Goal: Task Accomplishment & Management: Complete application form

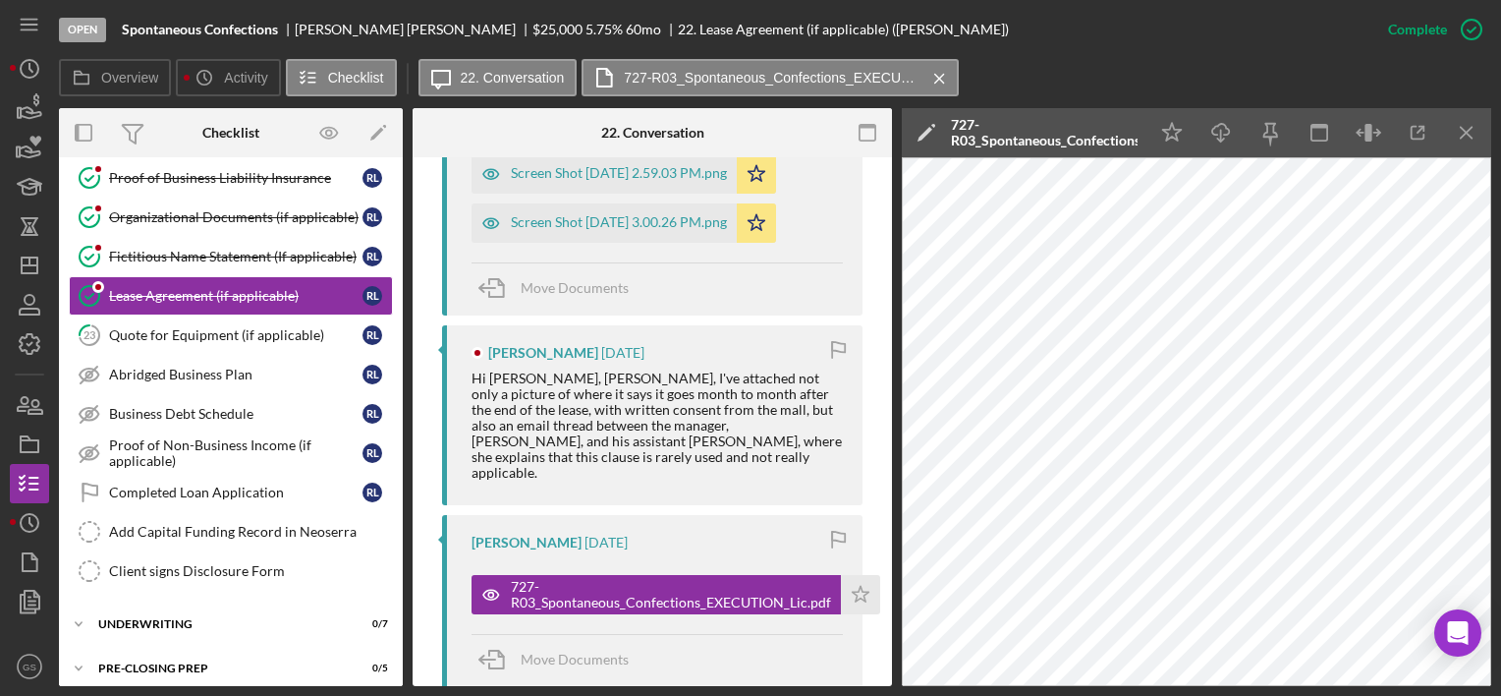
scroll to position [828, 0]
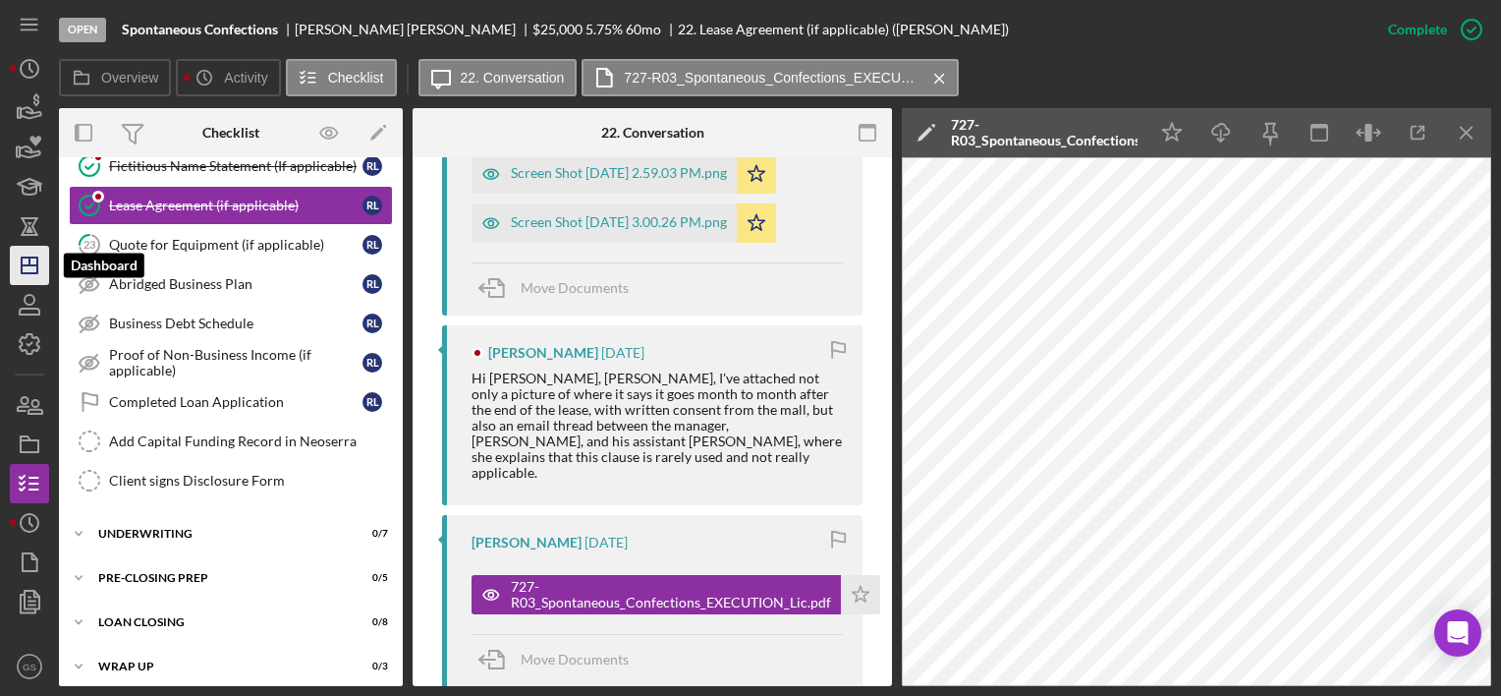
click at [39, 255] on icon "Icon/Dashboard" at bounding box center [29, 265] width 49 height 49
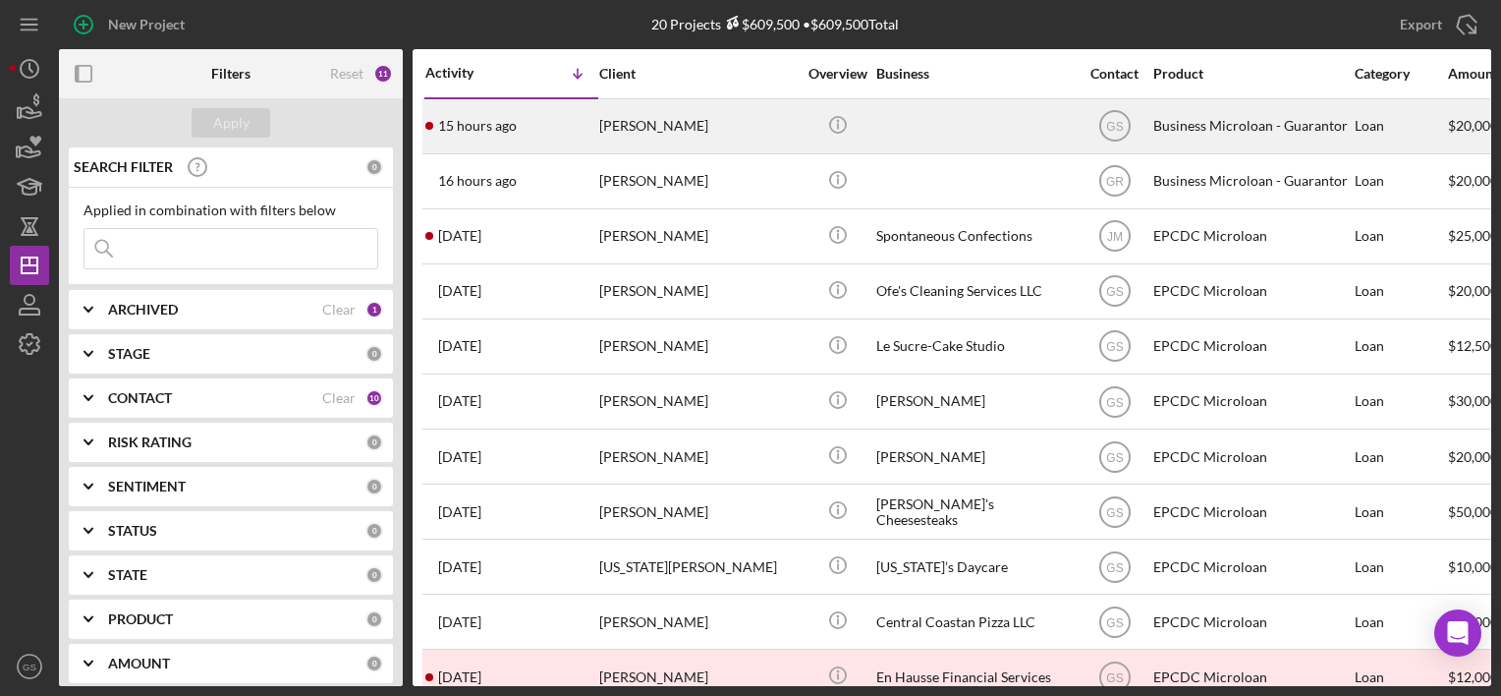
click at [688, 134] on div "[PERSON_NAME]" at bounding box center [697, 126] width 197 height 52
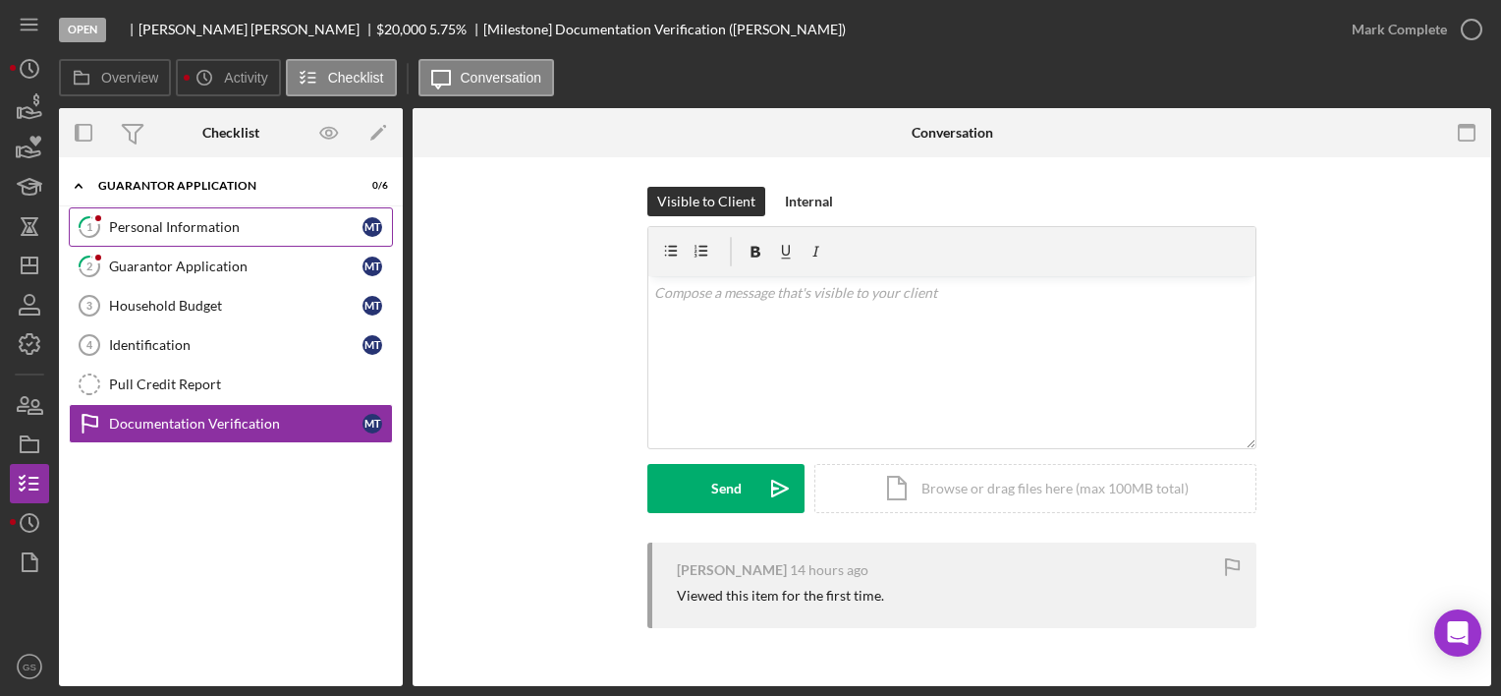
click at [279, 224] on div "Personal Information" at bounding box center [236, 227] width 254 height 16
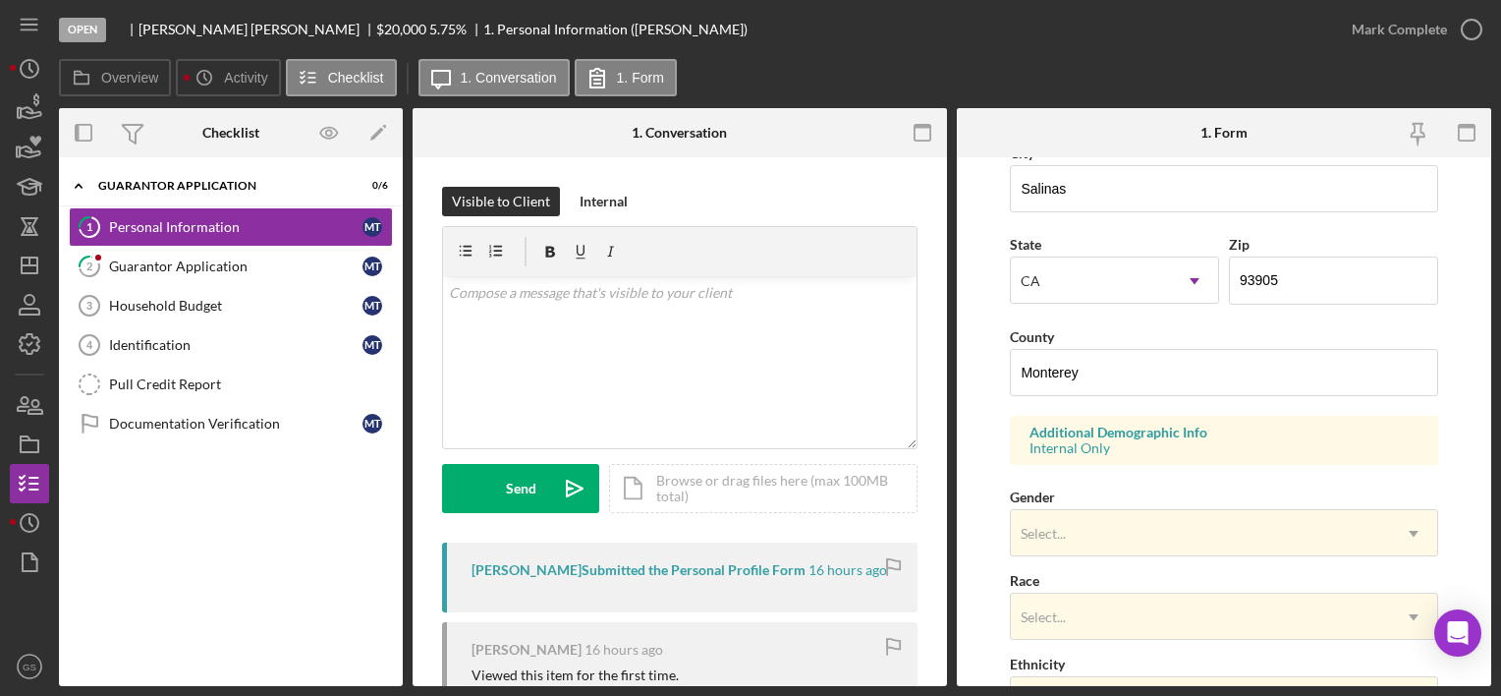
scroll to position [779, 0]
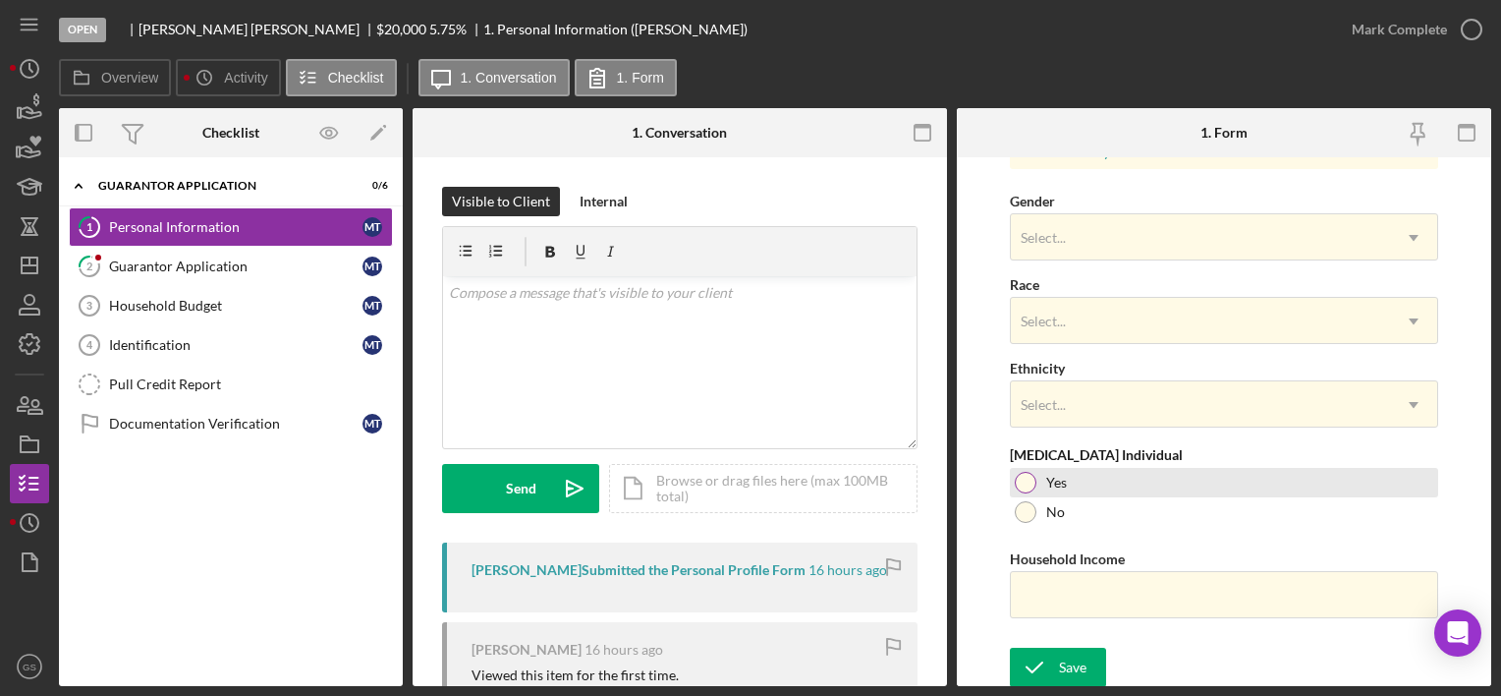
click at [1026, 477] on div at bounding box center [1026, 483] width 22 height 22
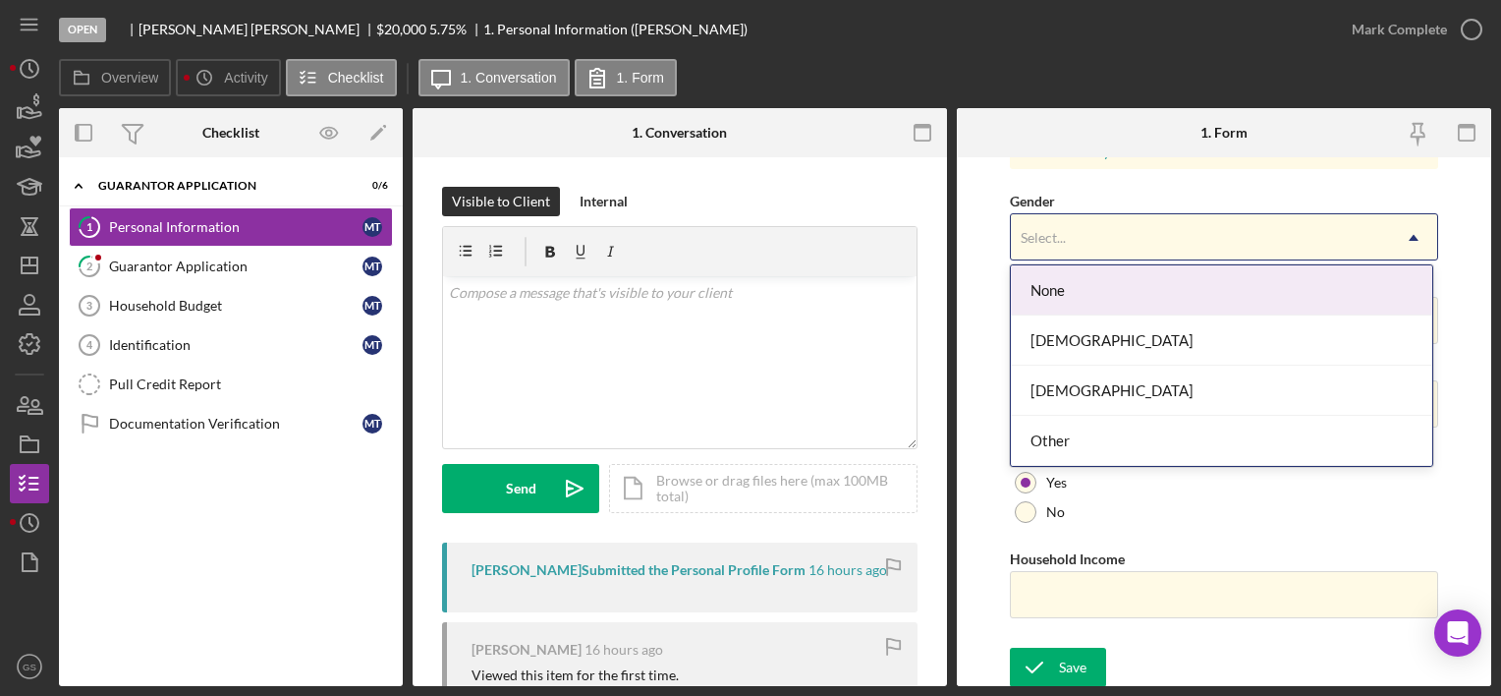
click at [1263, 221] on div "Select..." at bounding box center [1200, 237] width 378 height 45
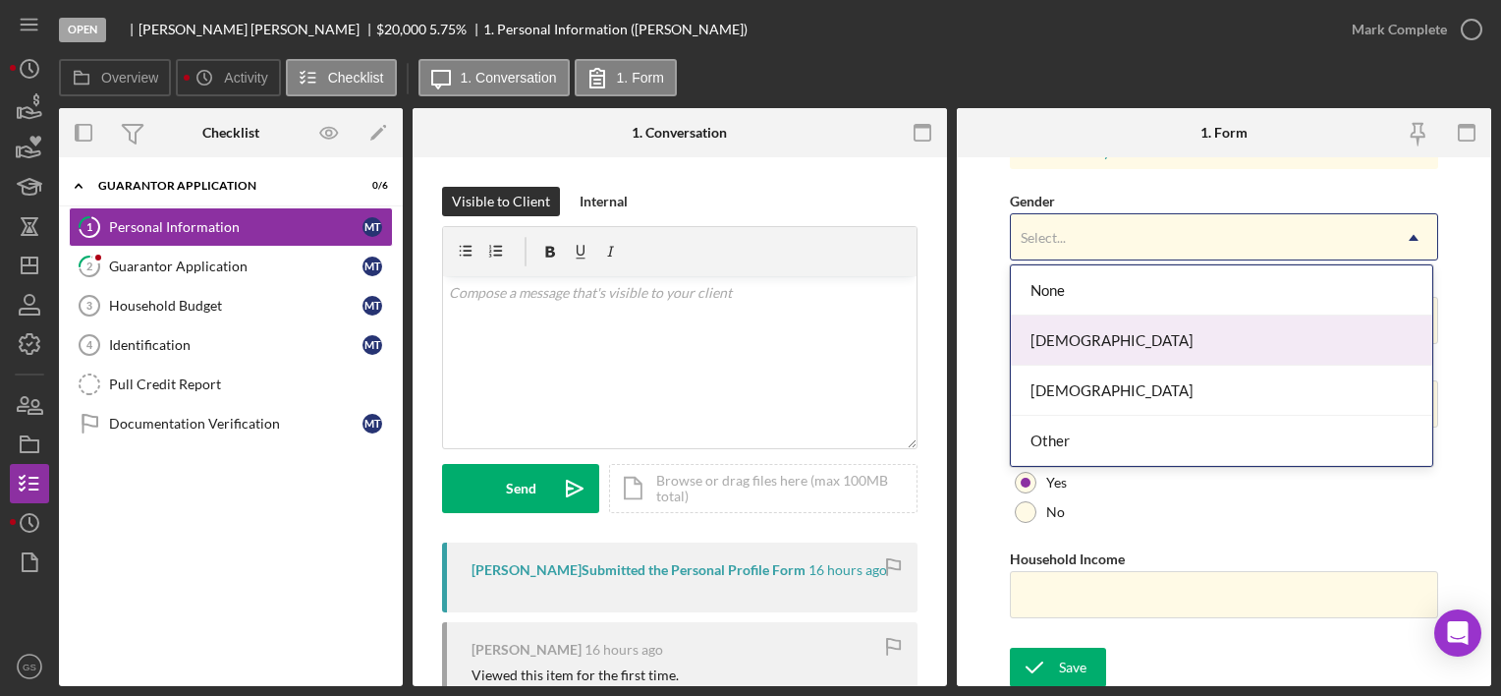
click at [1124, 330] on div "[DEMOGRAPHIC_DATA]" at bounding box center [1222, 340] width 422 height 50
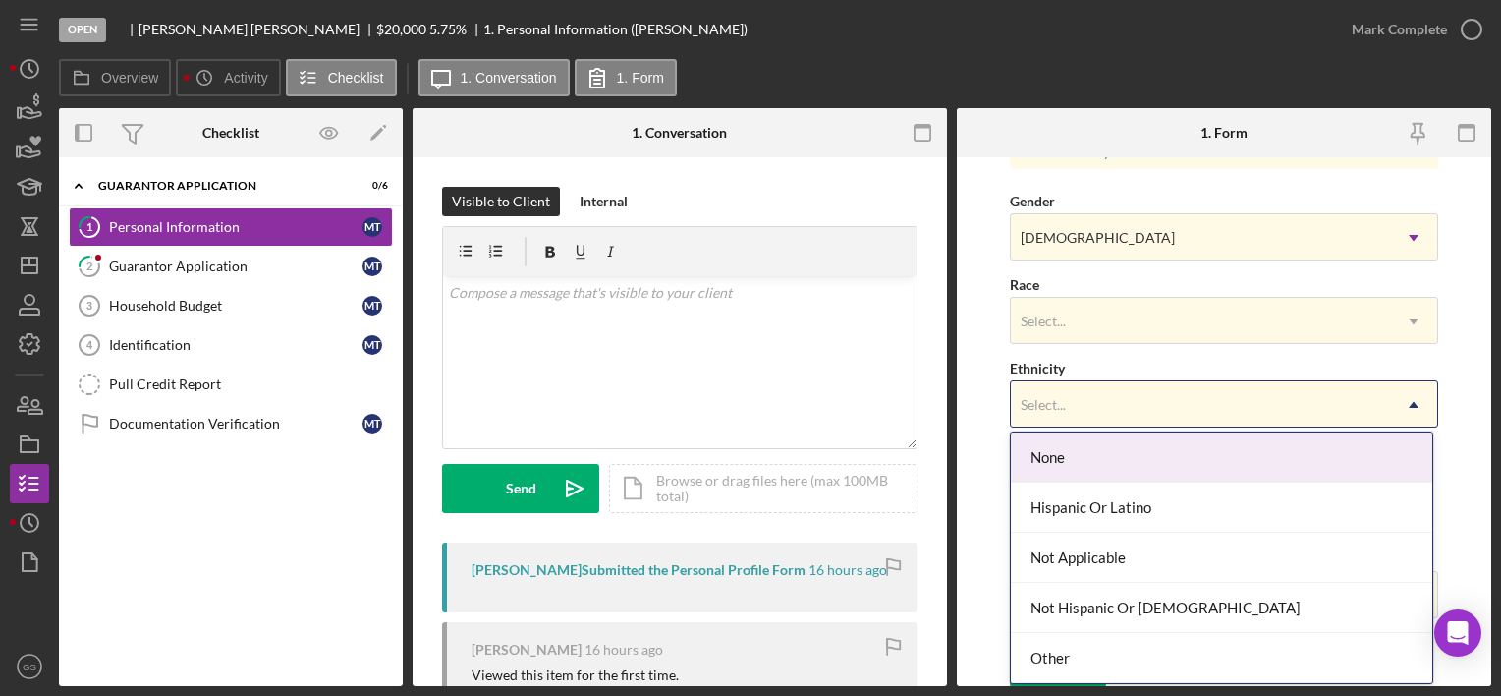
click at [1105, 400] on div "Select..." at bounding box center [1200, 404] width 378 height 45
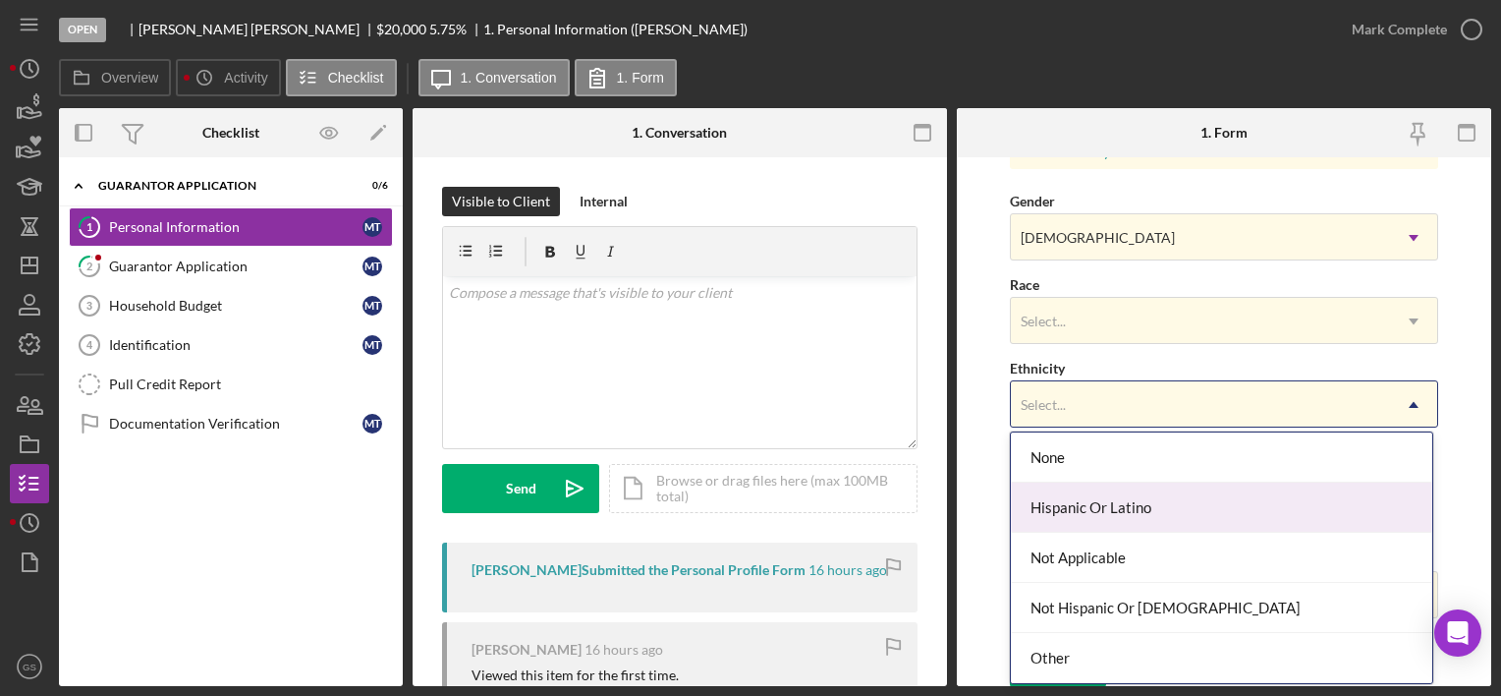
click at [1110, 511] on div "Hispanic Or Latino" at bounding box center [1222, 507] width 422 height 50
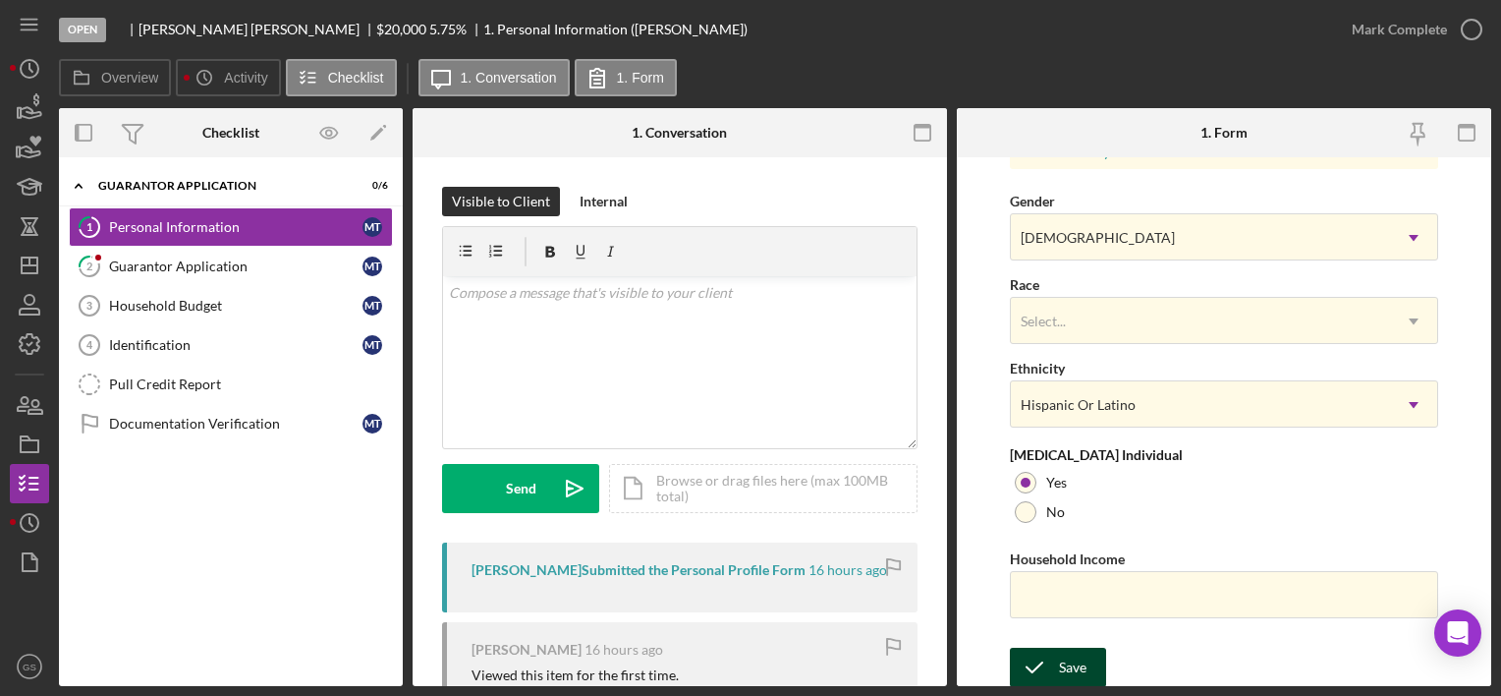
click at [1076, 655] on div "Save" at bounding box center [1073, 667] width 28 height 39
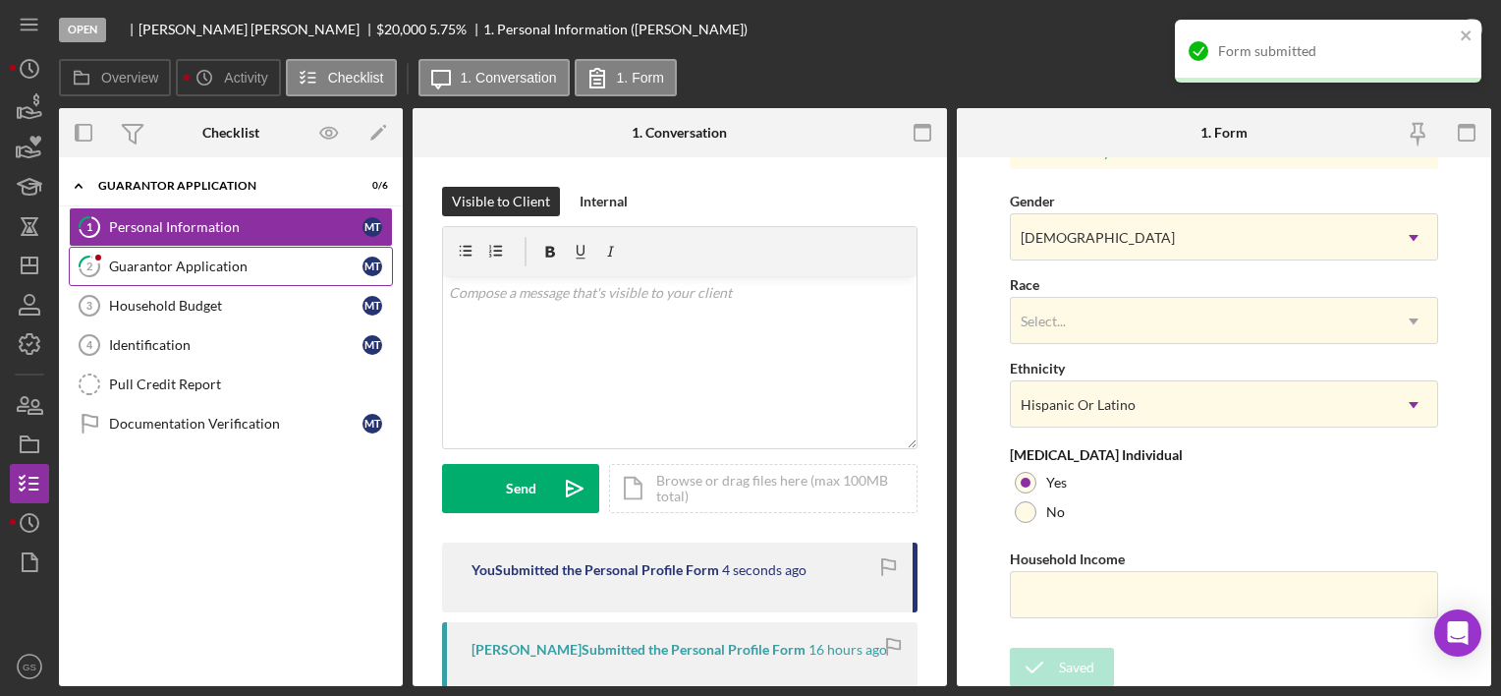
click at [255, 270] on div "Guarantor Application" at bounding box center [236, 266] width 254 height 16
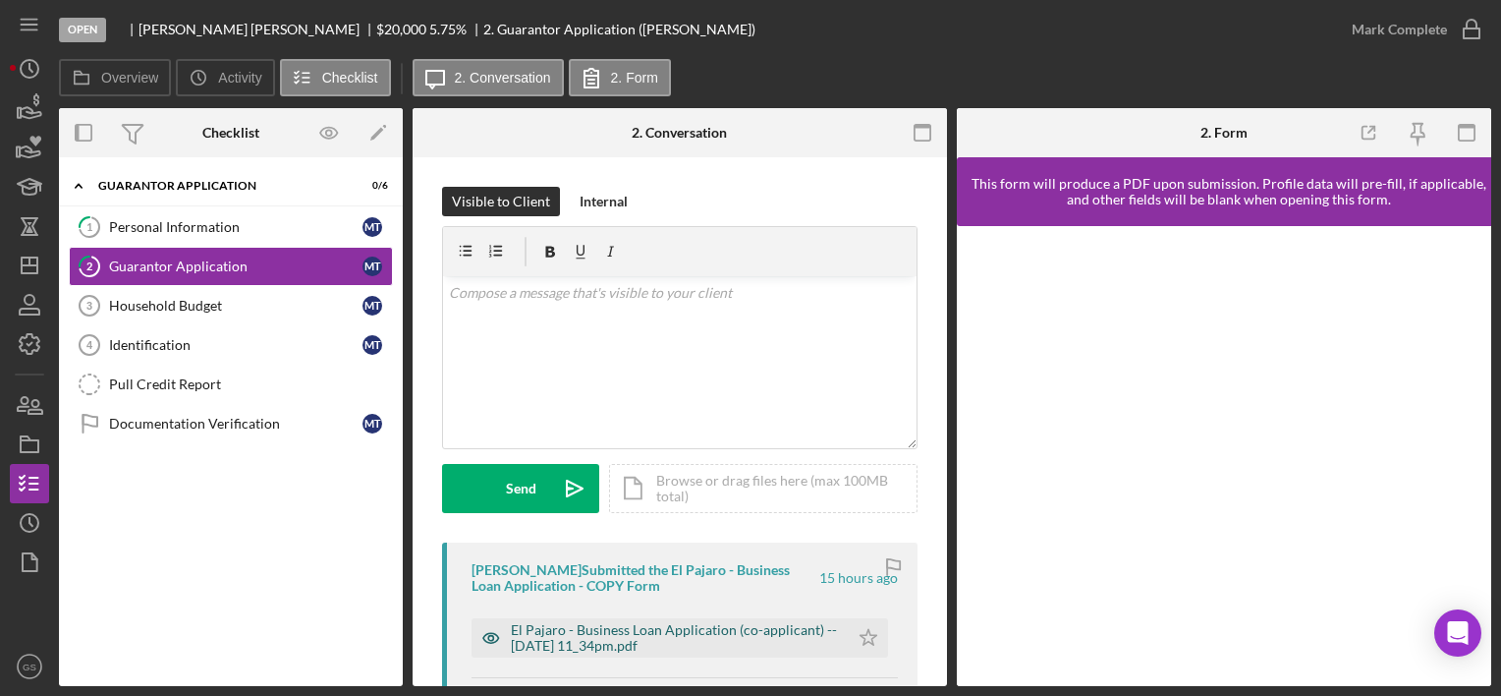
click at [709, 645] on div "El Pajaro - Business Loan Application (co-applicant) -- [DATE] 11_34pm.pdf" at bounding box center [675, 637] width 328 height 31
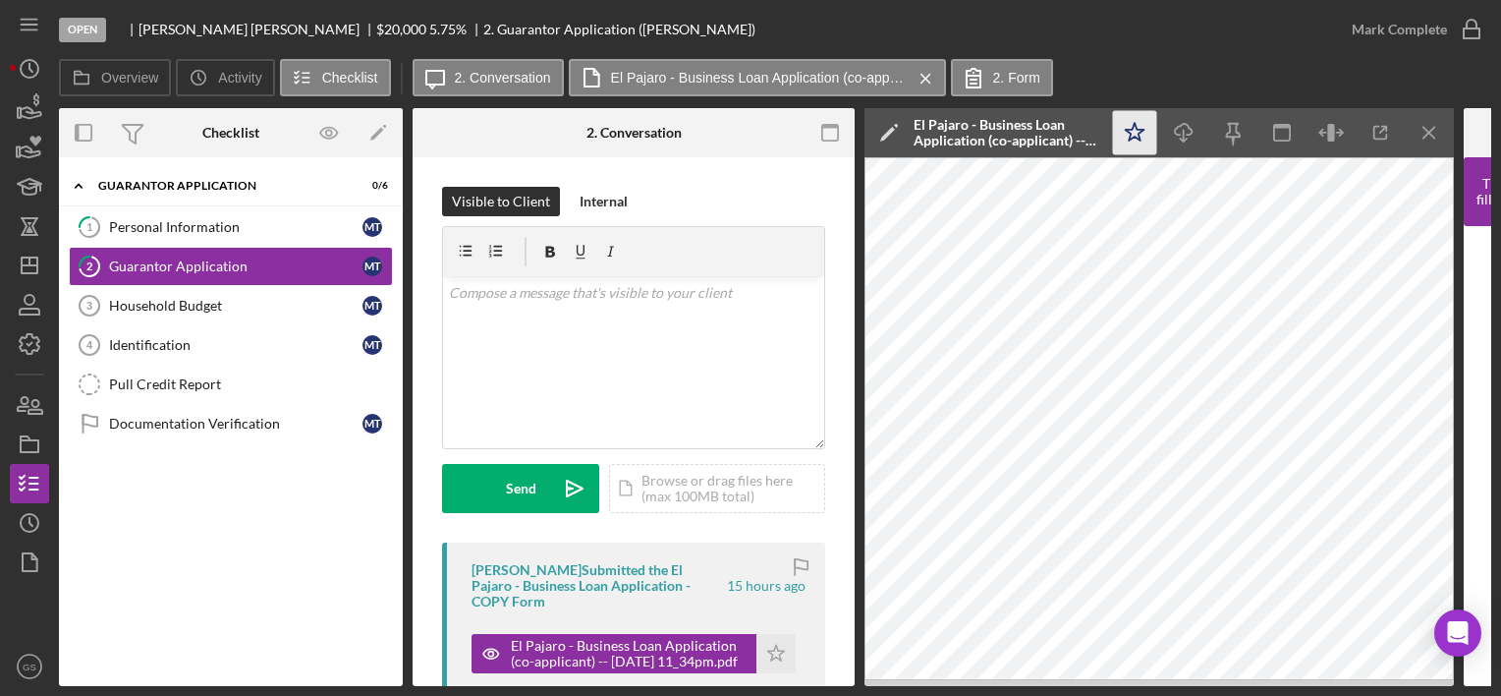
click at [1156, 138] on icon "Icon/Star" at bounding box center [1135, 133] width 44 height 44
click at [1476, 18] on icon "button" at bounding box center [1471, 29] width 49 height 49
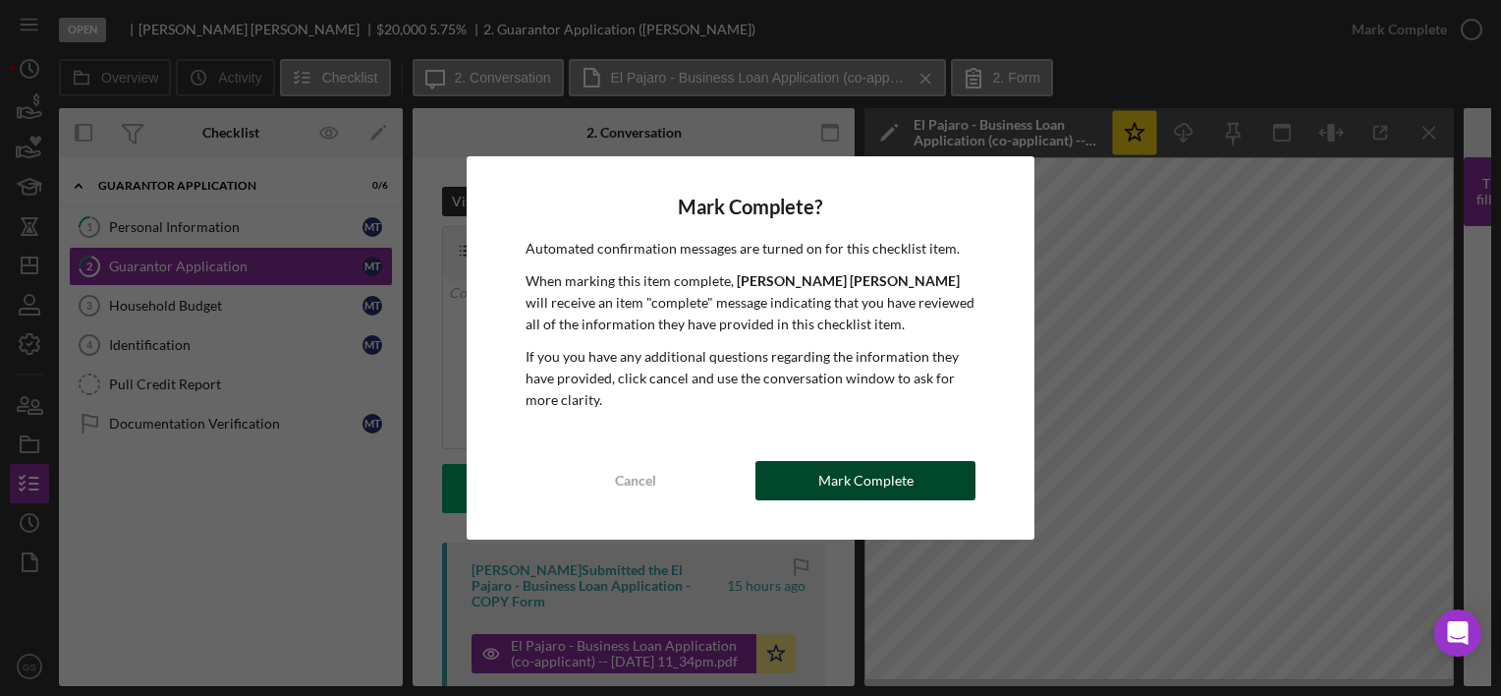
click at [840, 480] on div "Mark Complete" at bounding box center [866, 480] width 95 height 39
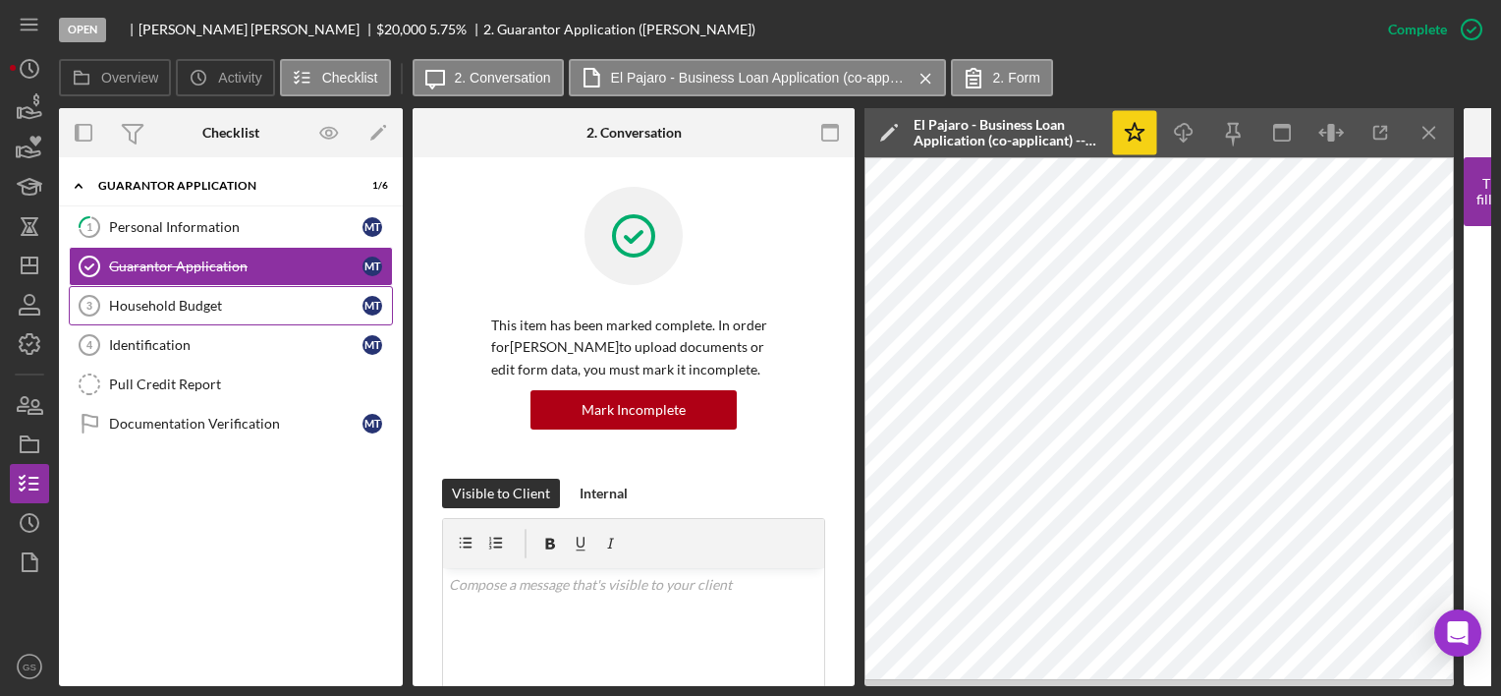
click at [237, 303] on div "Household Budget" at bounding box center [236, 306] width 254 height 16
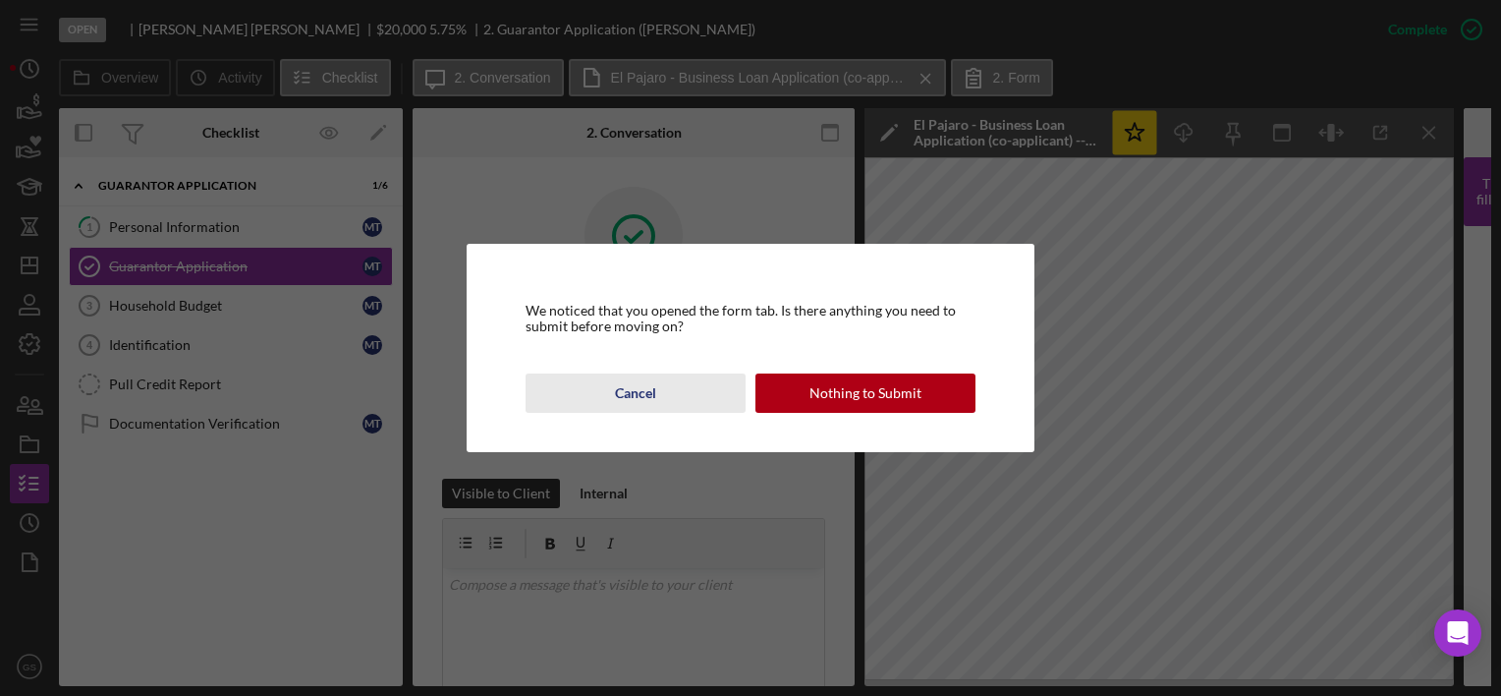
click at [651, 385] on div "Cancel" at bounding box center [635, 392] width 41 height 39
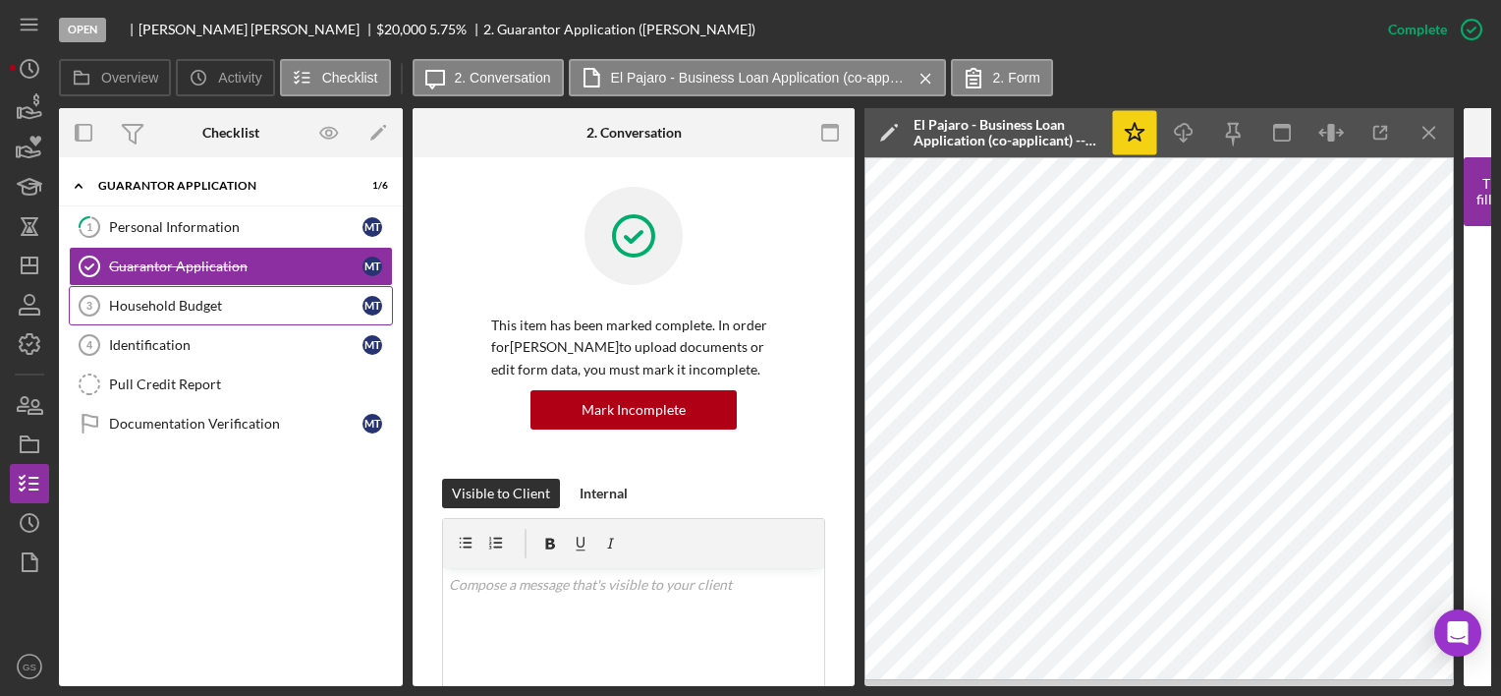
click at [283, 300] on div "Household Budget" at bounding box center [236, 306] width 254 height 16
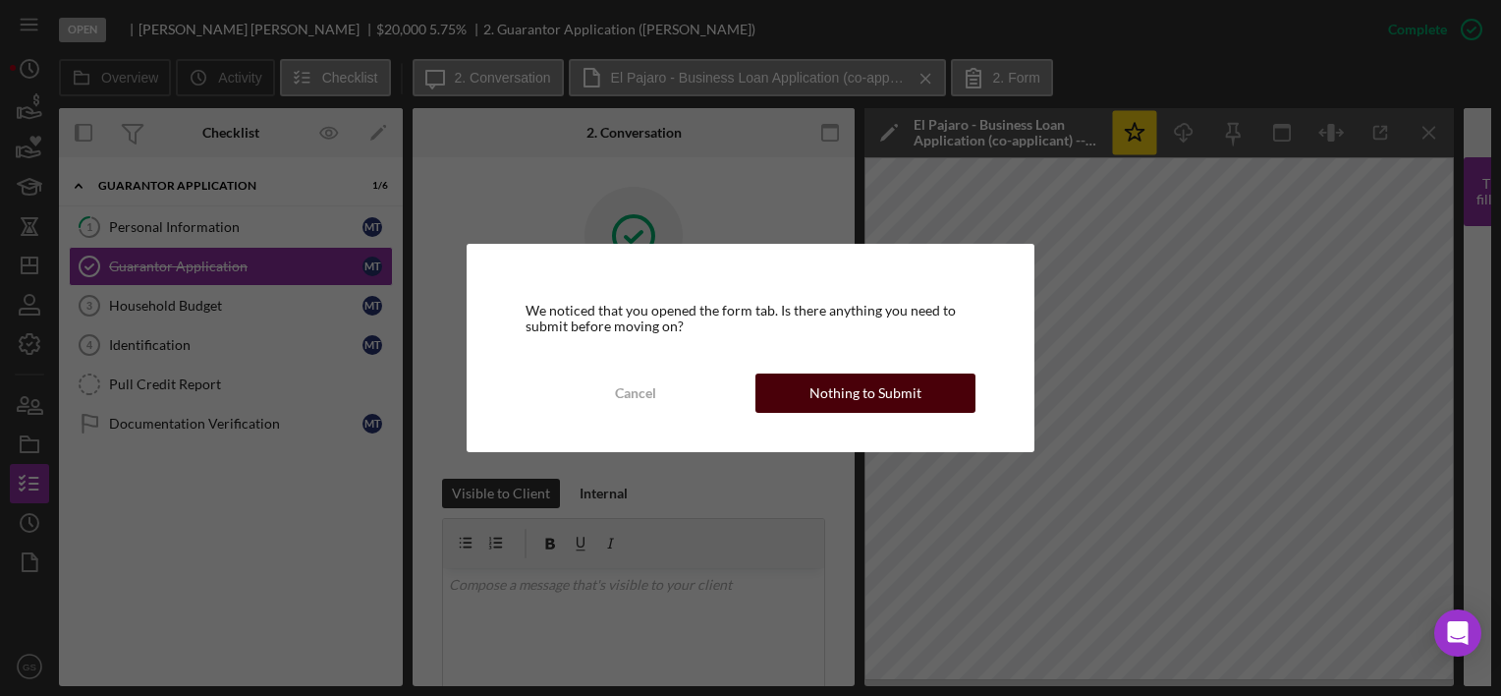
click at [858, 383] on div "Nothing to Submit" at bounding box center [866, 392] width 112 height 39
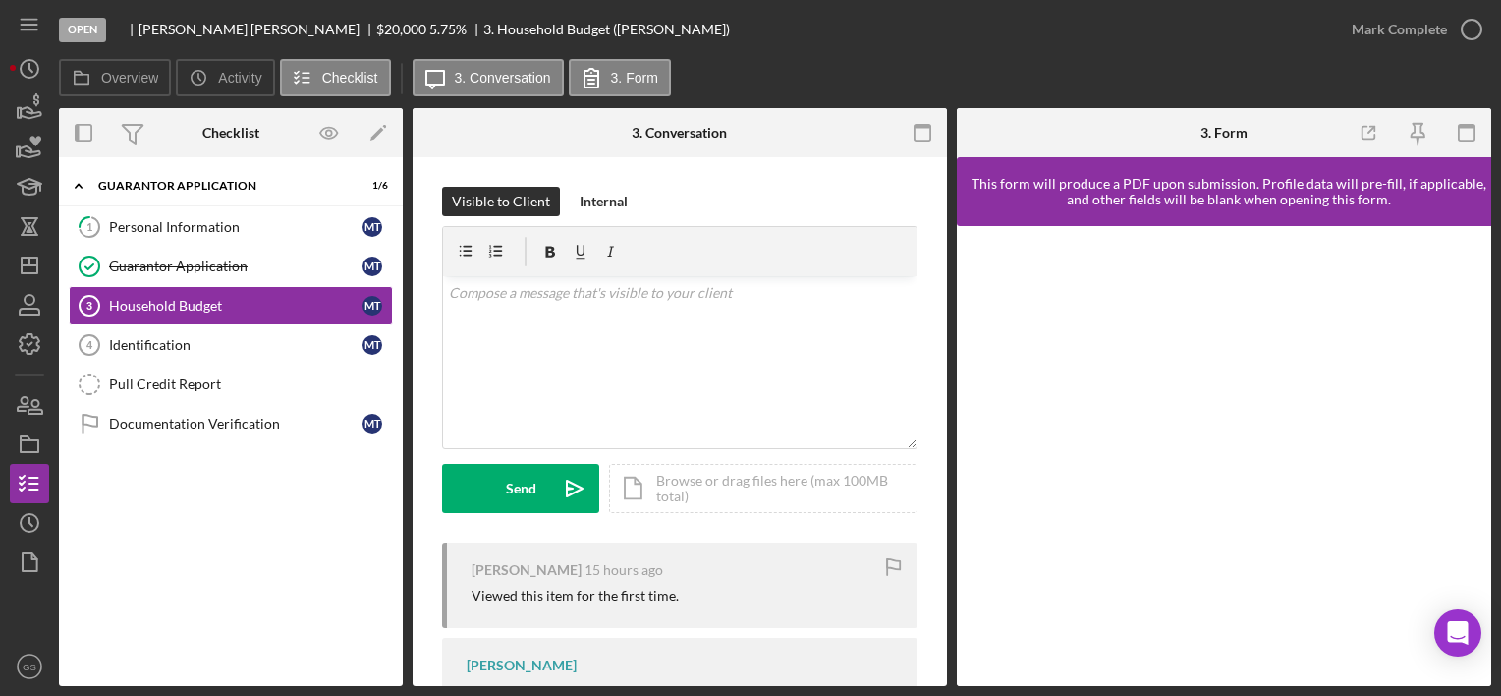
scroll to position [107, 0]
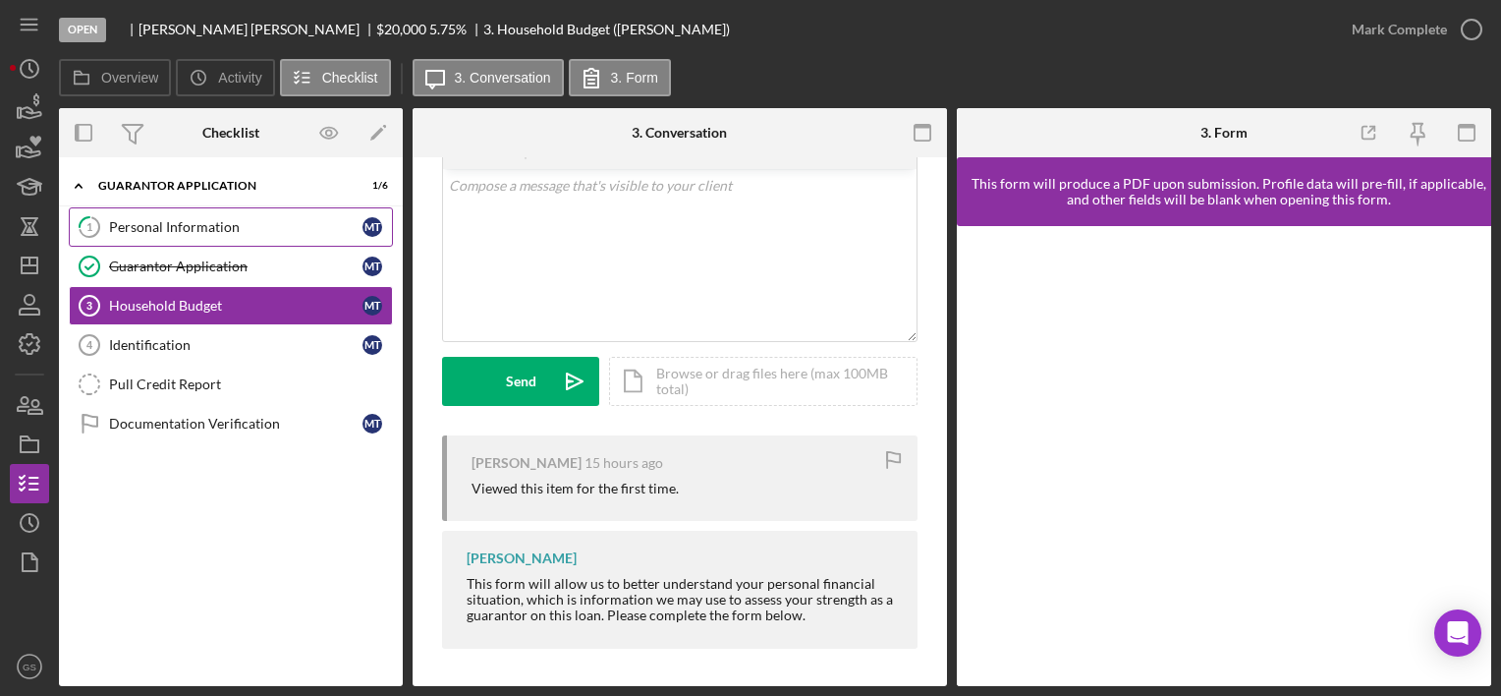
click at [202, 213] on link "1 Personal Information M T" at bounding box center [231, 226] width 324 height 39
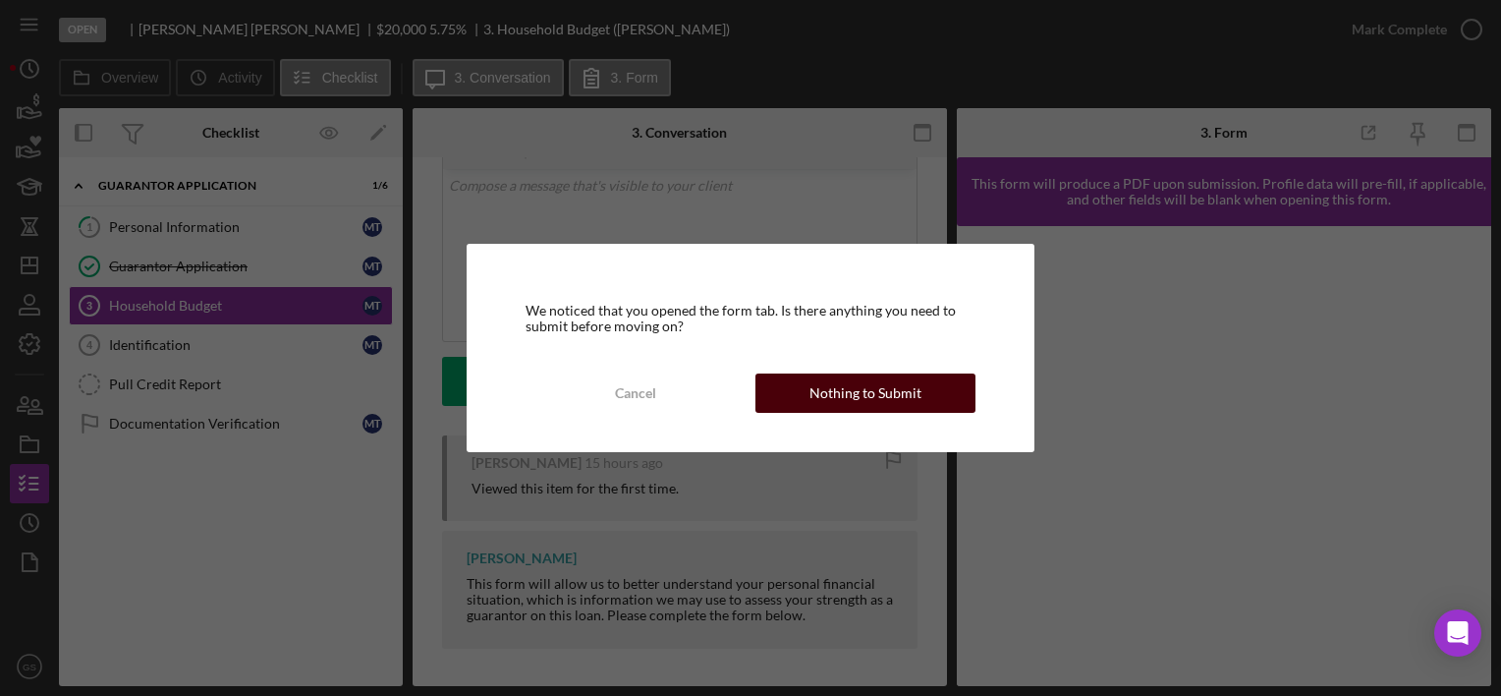
click at [913, 387] on div "Nothing to Submit" at bounding box center [866, 392] width 112 height 39
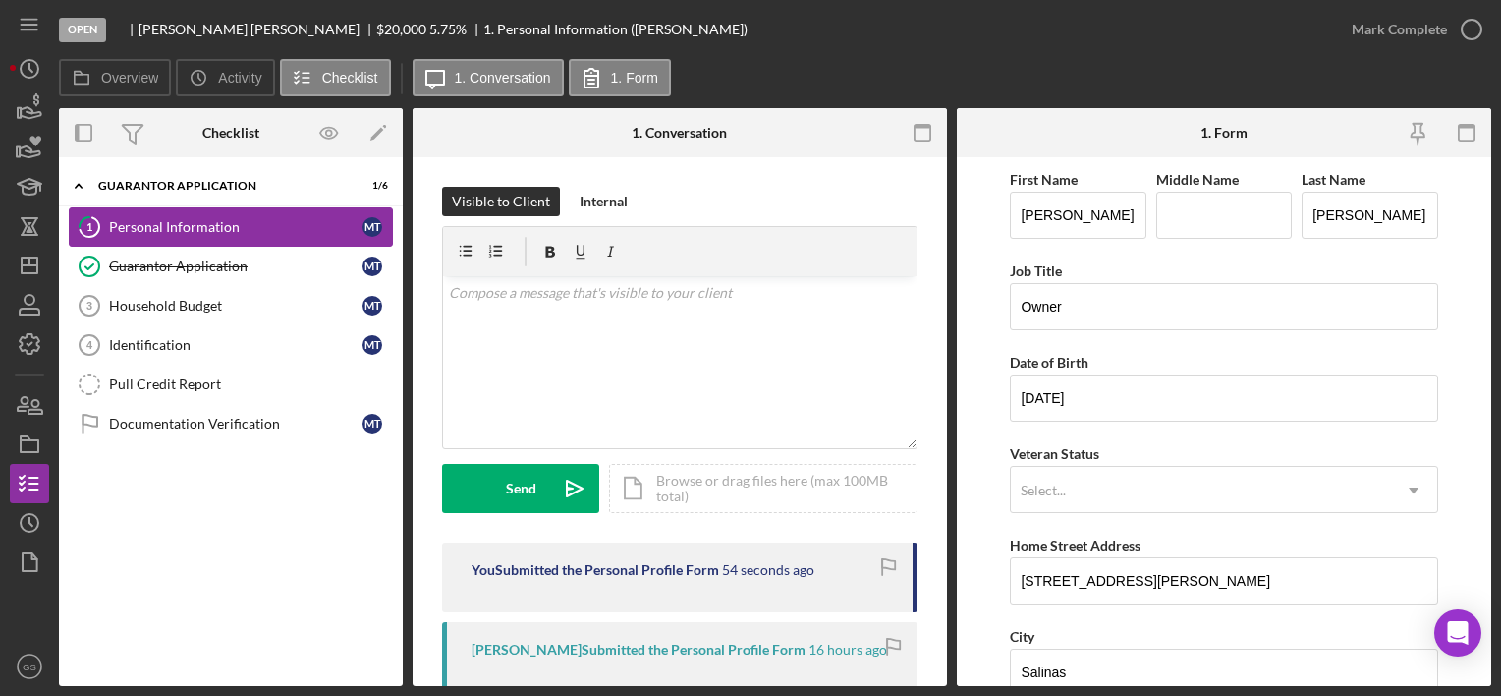
click at [276, 217] on link "1 Personal Information M T" at bounding box center [231, 226] width 324 height 39
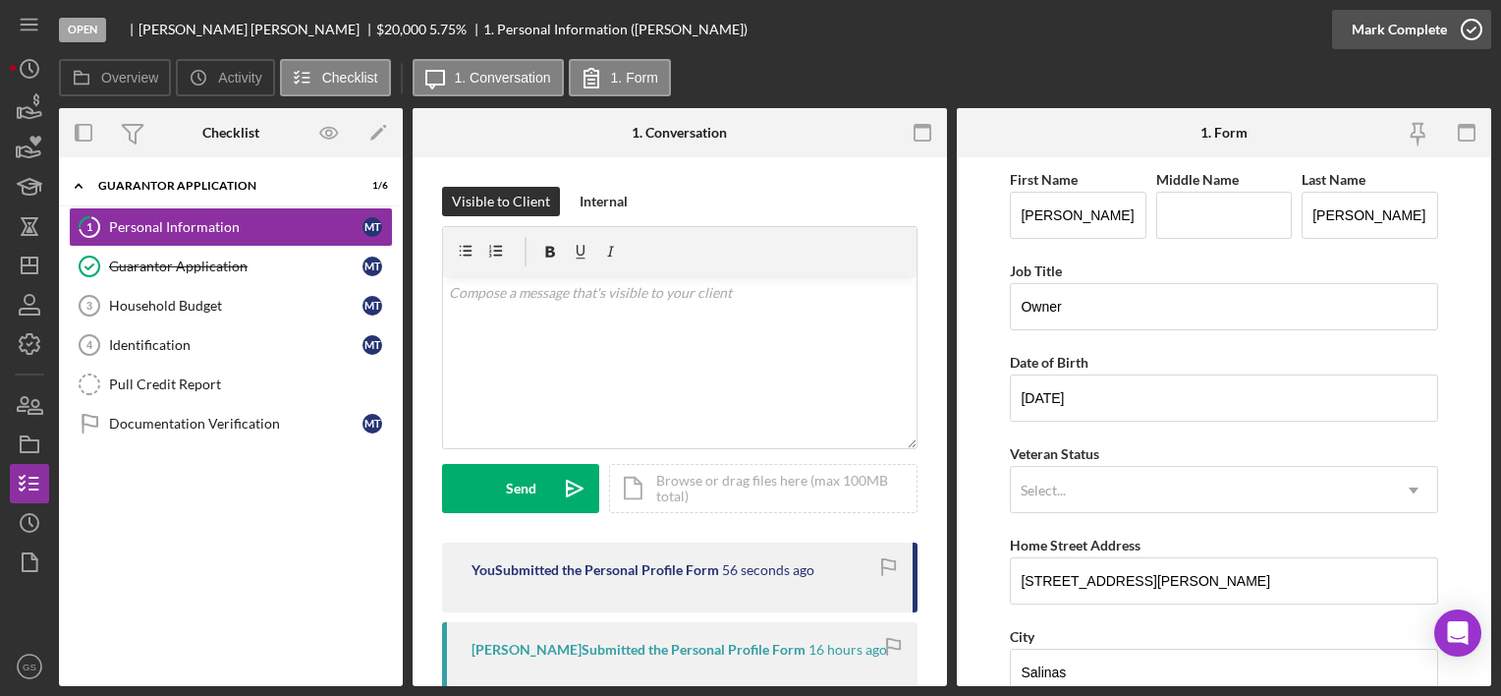
click at [1469, 33] on icon "button" at bounding box center [1471, 29] width 49 height 49
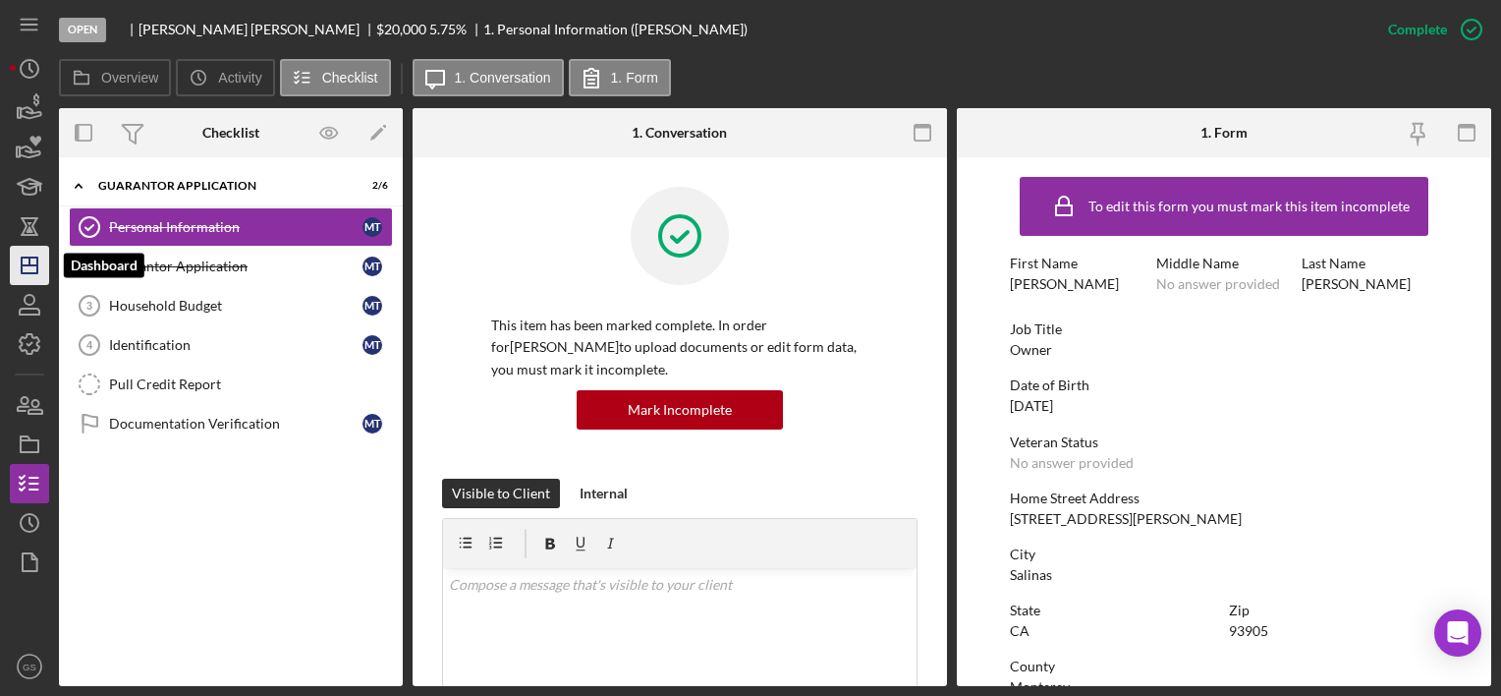
click at [26, 261] on icon "Icon/Dashboard" at bounding box center [29, 265] width 49 height 49
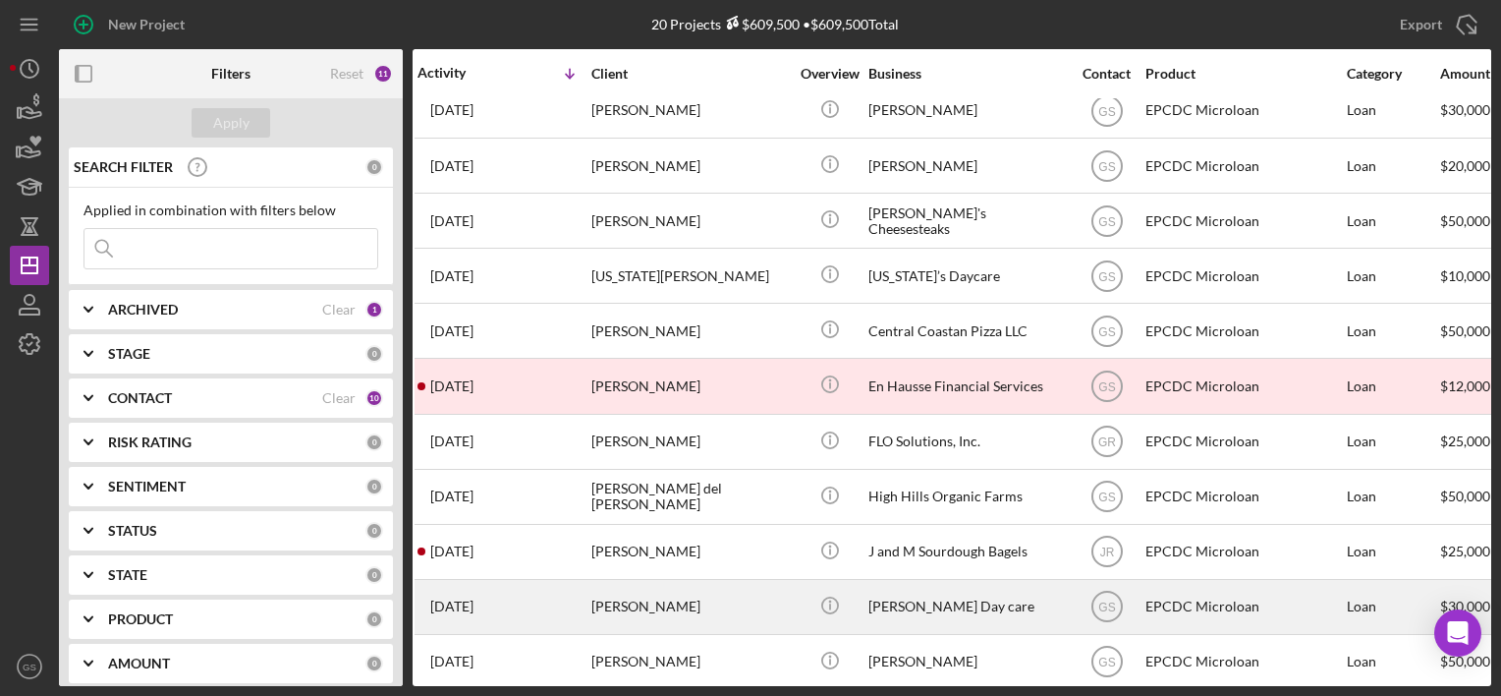
scroll to position [289, 8]
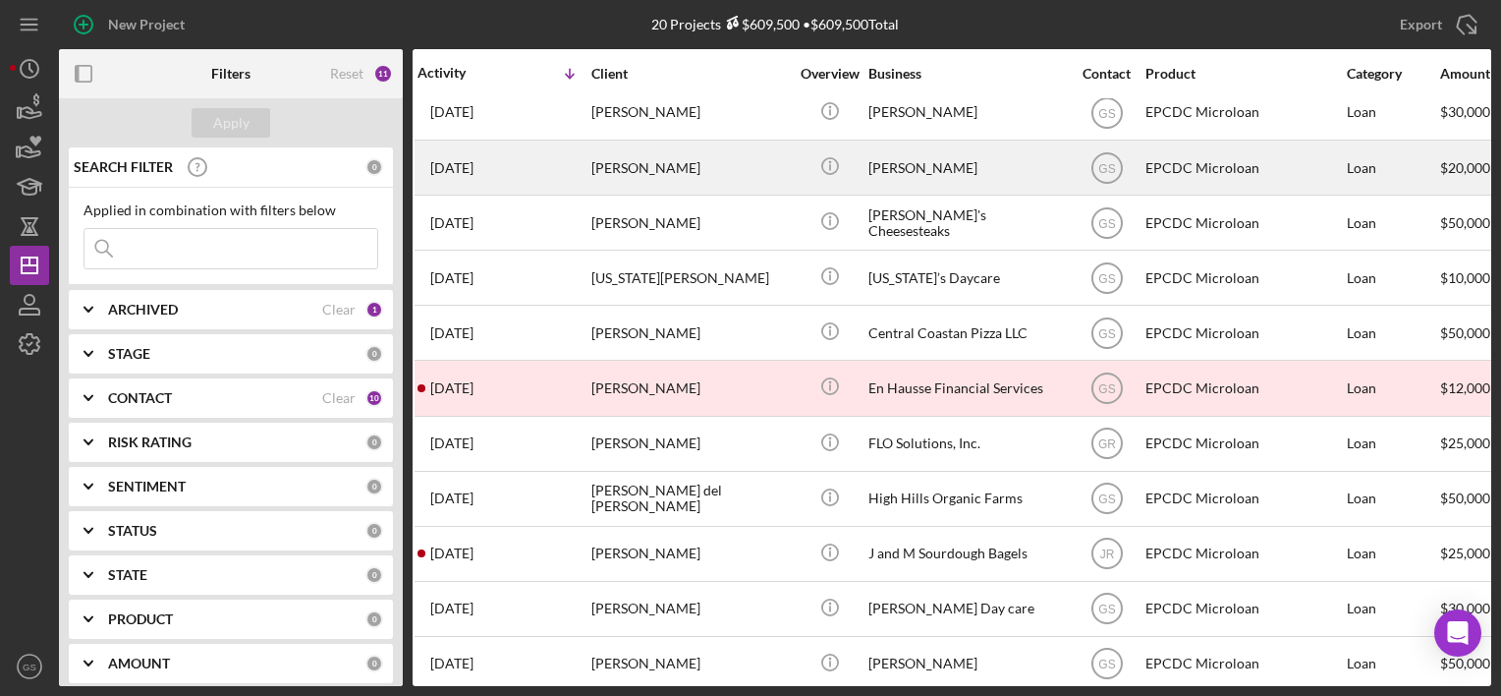
click at [966, 169] on div "[PERSON_NAME]" at bounding box center [967, 168] width 197 height 52
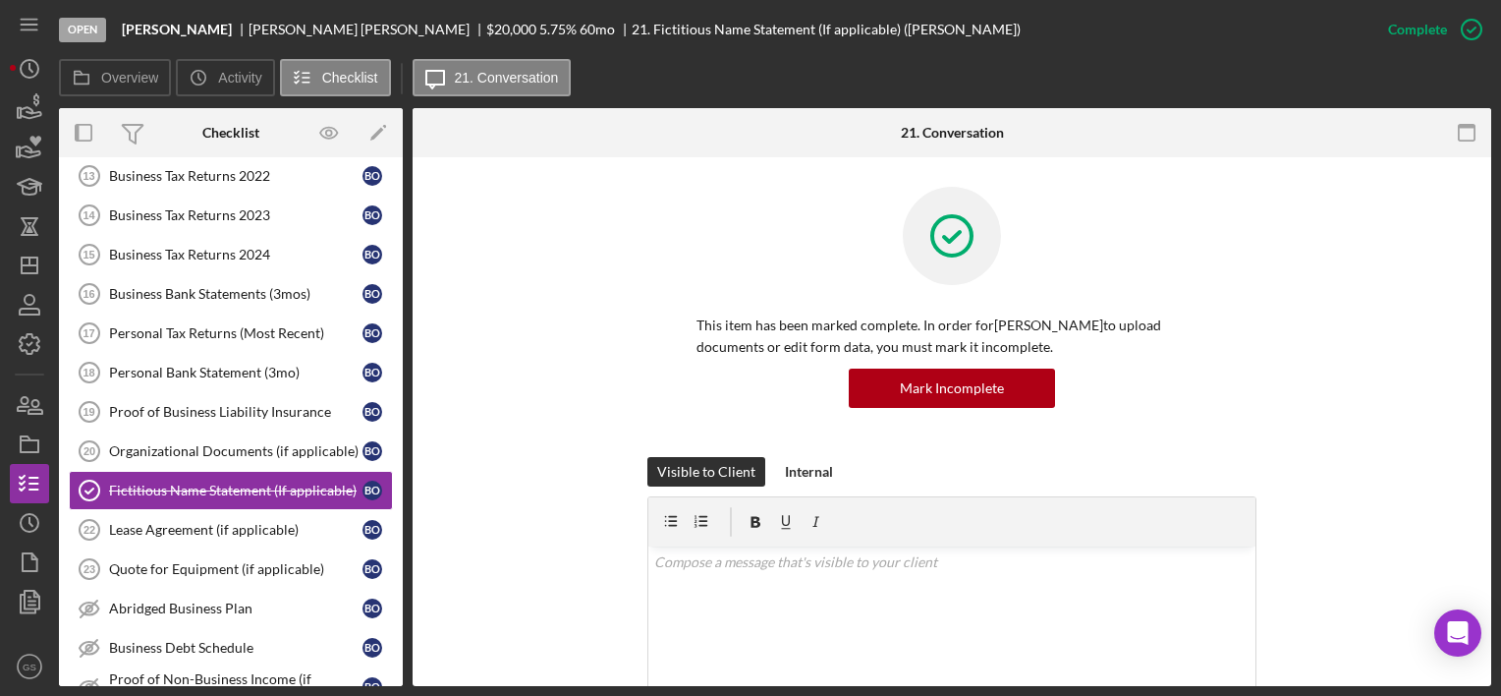
scroll to position [320, 0]
